Goal: Task Accomplishment & Management: Manage account settings

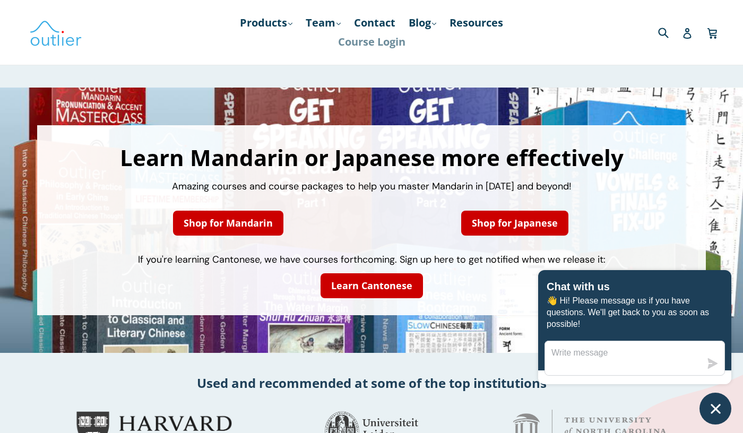
click at [383, 44] on link "Course Login" at bounding box center [372, 41] width 78 height 19
click at [279, 21] on link "Products .cls-1{fill:#231f20} expand" at bounding box center [266, 22] width 63 height 19
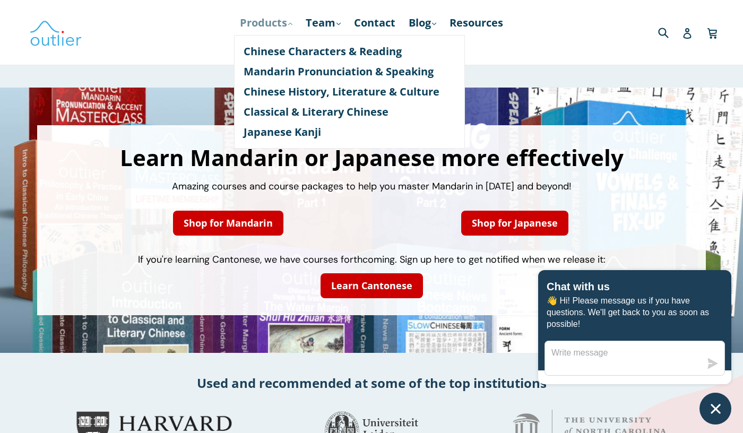
click at [279, 21] on link "Products .cls-1{fill:#231f20} expand" at bounding box center [266, 22] width 63 height 19
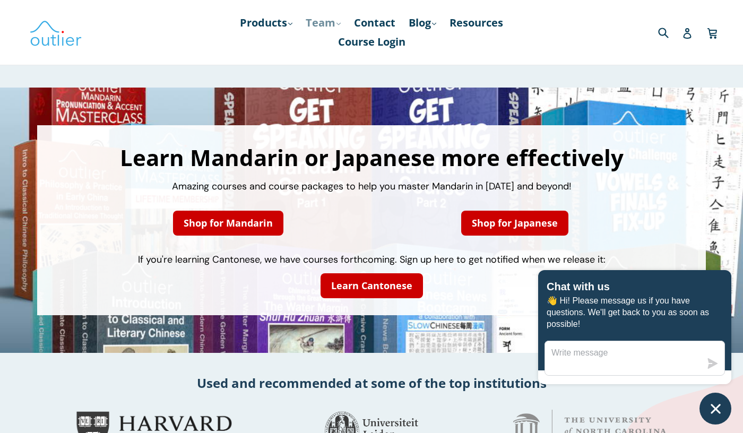
click at [333, 21] on link "Team .cls-1{fill:#231f20} expand" at bounding box center [323, 22] width 46 height 19
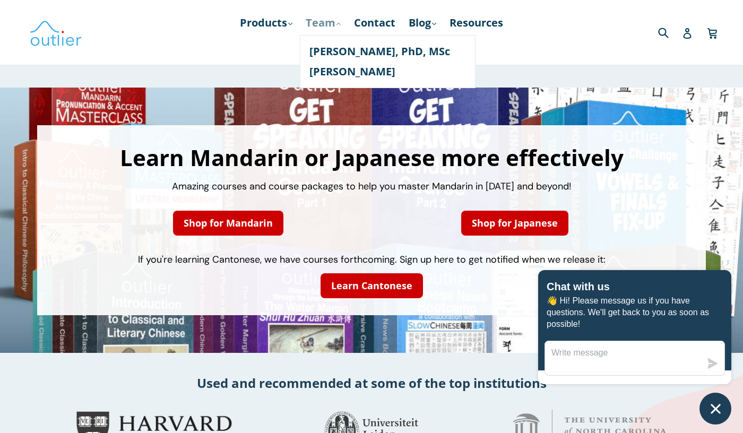
click at [333, 21] on link "Team .cls-1{fill:#231f20} expand" at bounding box center [323, 22] width 46 height 19
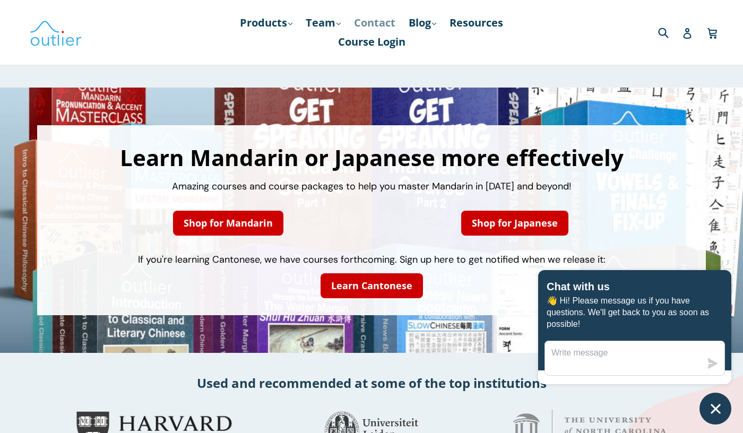
click at [371, 23] on link "Contact" at bounding box center [375, 22] width 52 height 19
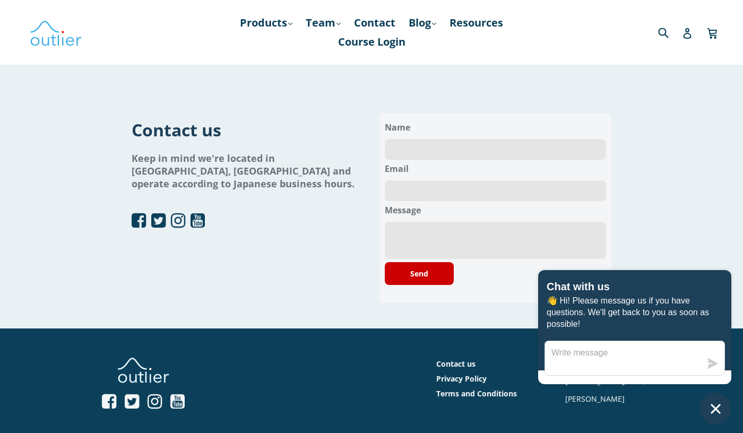
click at [470, 89] on div "Contact us Keep in mind we're located in Tokyo, Japan and operate according to …" at bounding box center [371, 208] width 479 height 241
click at [427, 31] on link "Blog .cls-1{fill:#231f20} expand" at bounding box center [422, 22] width 38 height 19
click at [438, 49] on link "Chinese" at bounding box center [444, 51] width 64 height 20
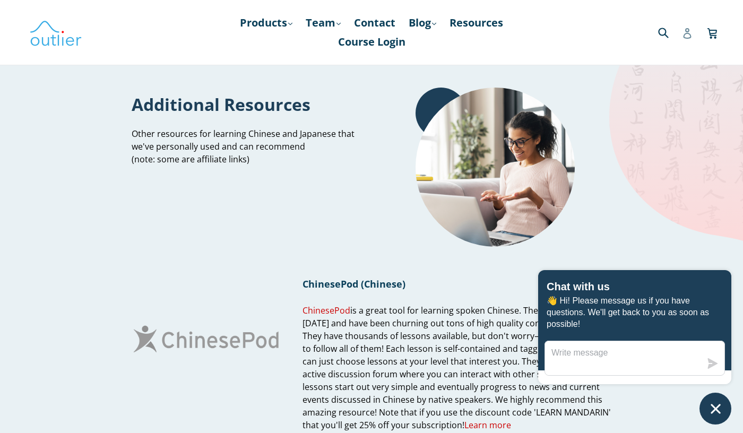
click at [692, 34] on icon at bounding box center [687, 33] width 11 height 11
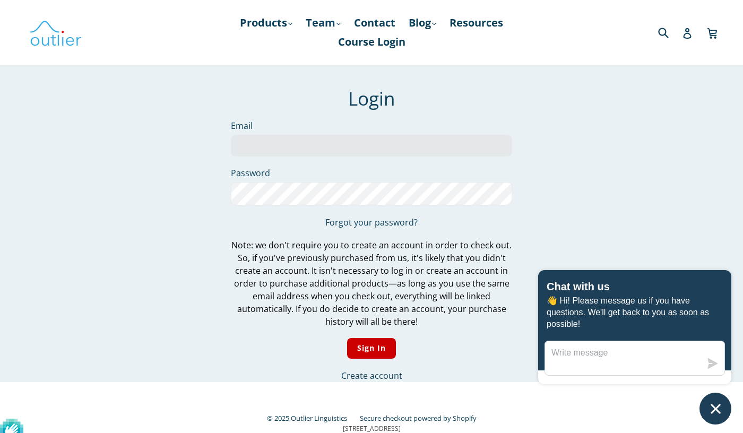
click at [630, 135] on div "We've sent you an email with a link to update your password. Login Email Passwo…" at bounding box center [363, 235] width 594 height 295
click at [295, 24] on link "Products .cls-1{fill:#231f20} expand" at bounding box center [266, 22] width 63 height 19
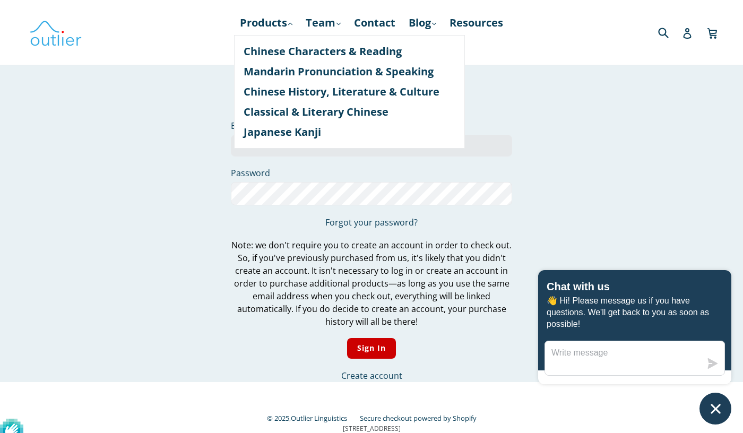
click at [508, 81] on main "We've sent you an email with a link to update your password. Login Email Passwo…" at bounding box center [371, 212] width 743 height 340
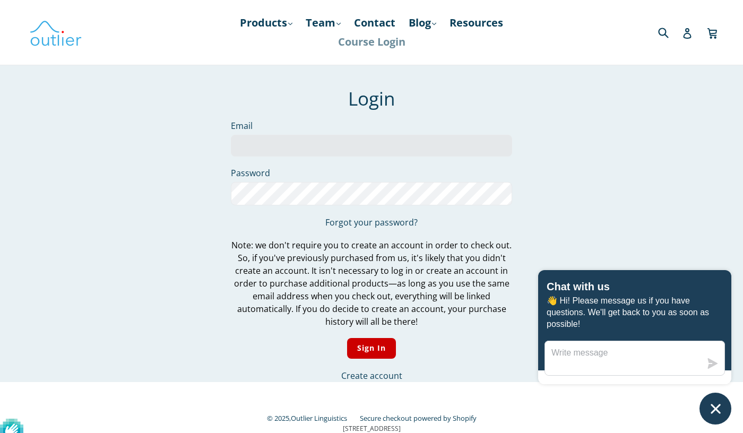
click at [400, 46] on link "Course Login" at bounding box center [372, 41] width 78 height 19
